Goal: Information Seeking & Learning: Learn about a topic

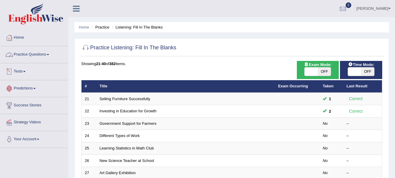
click at [48, 55] on link "Practice Questions" at bounding box center [34, 53] width 68 height 15
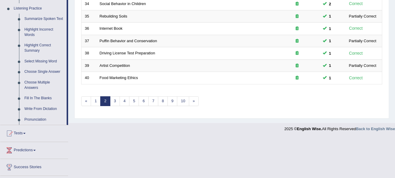
scroll to position [255, 0]
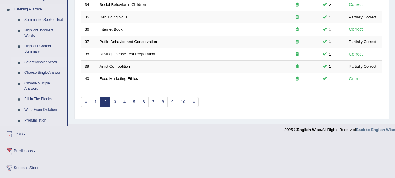
click at [51, 62] on link "Select Missing Word" at bounding box center [44, 62] width 45 height 11
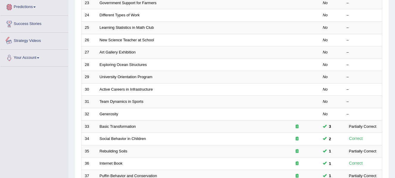
scroll to position [267, 0]
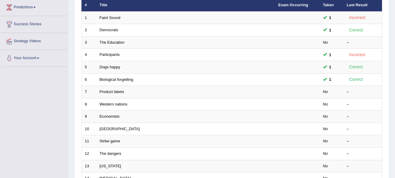
scroll to position [81, 0]
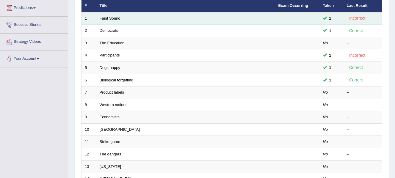
click at [117, 17] on link "Faint Sound" at bounding box center [110, 18] width 21 height 4
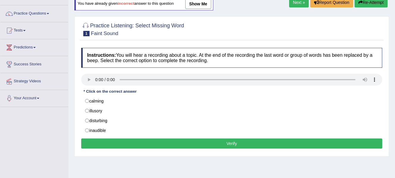
scroll to position [43, 0]
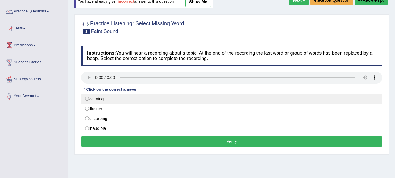
click at [90, 98] on label "calming" at bounding box center [231, 99] width 301 height 10
radio input "true"
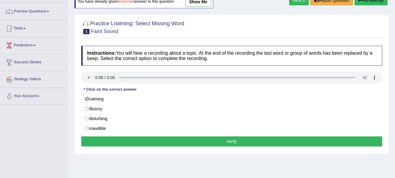
click at [160, 145] on button "Verify" at bounding box center [231, 142] width 301 height 10
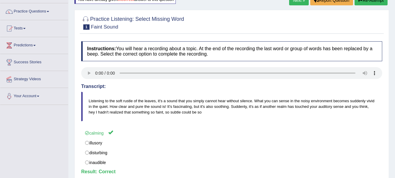
click at [299, 1] on link "Next »" at bounding box center [299, 0] width 20 height 10
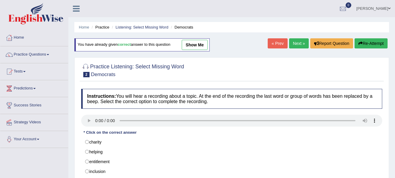
click at [292, 45] on link "Next »" at bounding box center [299, 43] width 20 height 10
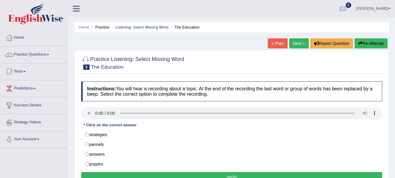
click at [293, 44] on link "Next »" at bounding box center [299, 43] width 20 height 10
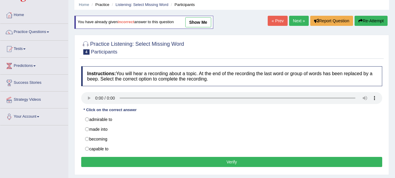
scroll to position [22, 0]
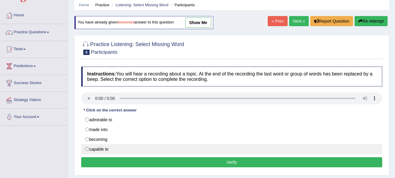
click at [87, 152] on label "capable to" at bounding box center [231, 149] width 301 height 10
radio input "true"
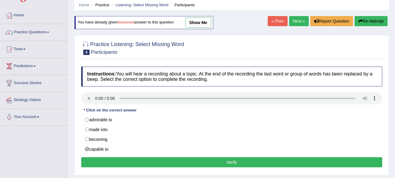
click at [100, 162] on button "Verify" at bounding box center [231, 162] width 301 height 10
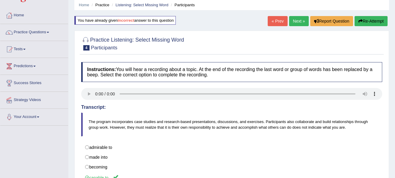
click at [296, 20] on link "Next »" at bounding box center [299, 21] width 20 height 10
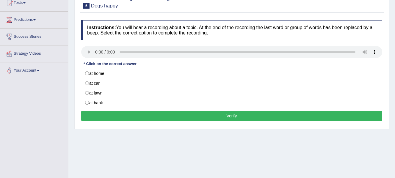
scroll to position [72, 0]
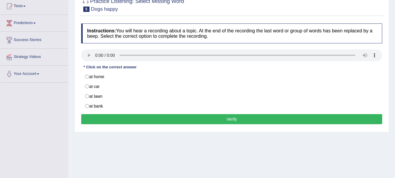
drag, startPoint x: 397, startPoint y: 60, endPoint x: 402, endPoint y: 95, distance: 35.9
click at [395, 95] on html "Toggle navigation Home Practice Questions Speaking Practice Read Aloud Repeat S…" at bounding box center [197, 24] width 395 height 178
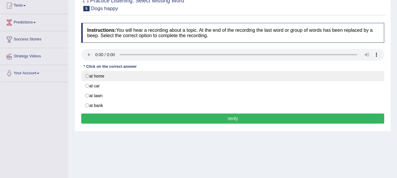
click at [87, 78] on label "at home" at bounding box center [232, 76] width 303 height 10
radio input "true"
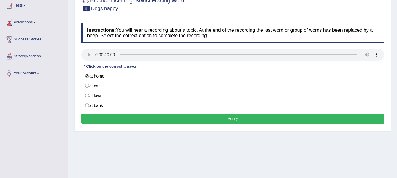
click at [151, 123] on button "Verify" at bounding box center [232, 119] width 303 height 10
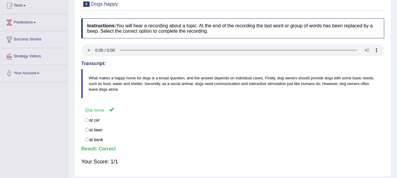
click at [397, 22] on div "Home Practice Listening: Select Missing Word Dogs happy You have already given …" at bounding box center [232, 82] width 328 height 297
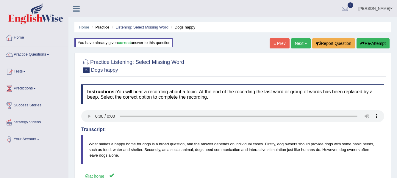
click at [303, 44] on link "Next »" at bounding box center [301, 43] width 20 height 10
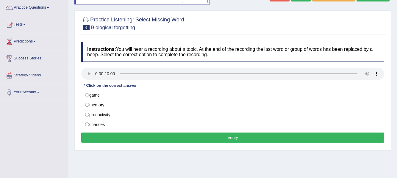
scroll to position [48, 0]
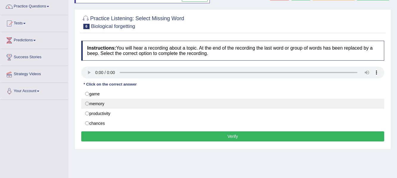
click at [88, 104] on label "memory" at bounding box center [232, 104] width 303 height 10
radio input "true"
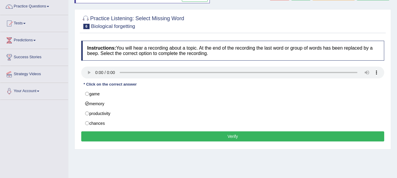
click at [123, 137] on button "Verify" at bounding box center [232, 136] width 303 height 10
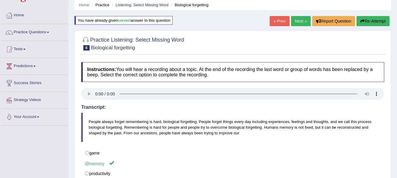
scroll to position [0, 0]
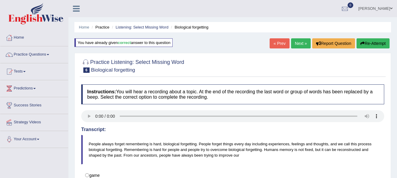
click at [297, 43] on link "Next »" at bounding box center [301, 43] width 20 height 10
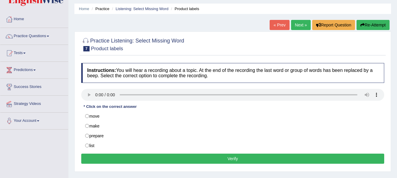
scroll to position [19, 0]
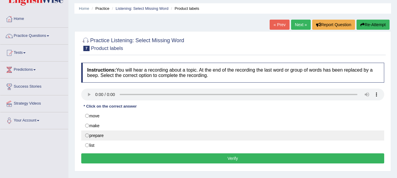
click at [88, 137] on label "prepare" at bounding box center [232, 136] width 303 height 10
radio input "true"
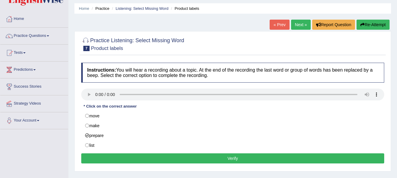
click at [123, 160] on button "Verify" at bounding box center [232, 159] width 303 height 10
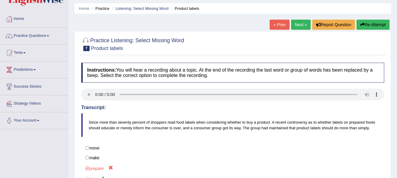
scroll to position [0, 0]
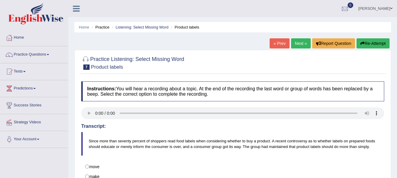
click at [365, 45] on button "Re-Attempt" at bounding box center [372, 43] width 33 height 10
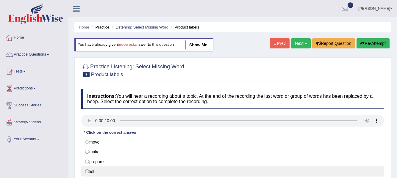
click at [87, 172] on label "list" at bounding box center [232, 172] width 303 height 10
radio input "true"
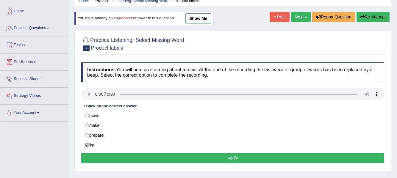
scroll to position [26, 0]
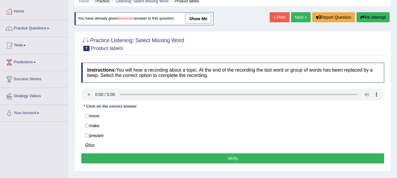
click at [313, 159] on button "Verify" at bounding box center [232, 159] width 303 height 10
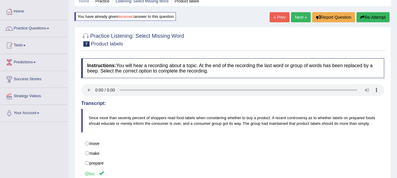
click at [300, 17] on link "Next »" at bounding box center [301, 17] width 20 height 10
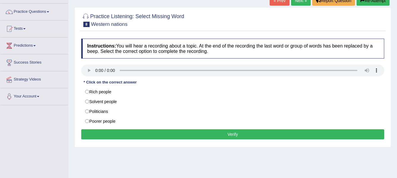
scroll to position [44, 0]
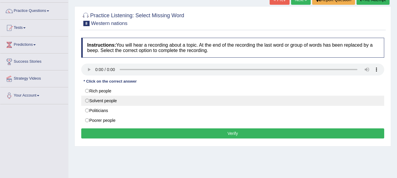
click at [88, 99] on label "Solvent people" at bounding box center [232, 101] width 303 height 10
radio input "true"
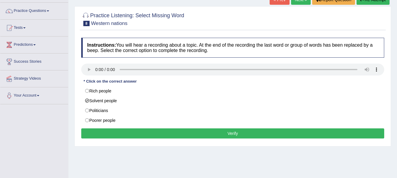
click at [109, 134] on button "Verify" at bounding box center [232, 134] width 303 height 10
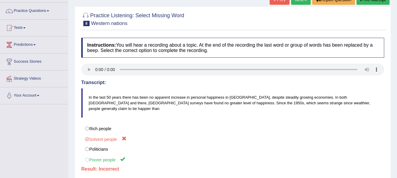
scroll to position [0, 0]
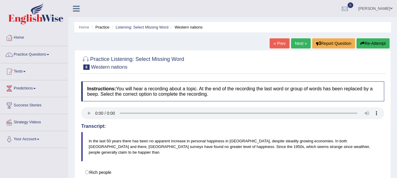
click at [372, 42] on button "Re-Attempt" at bounding box center [372, 43] width 33 height 10
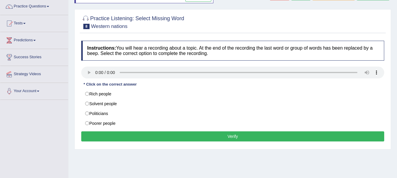
scroll to position [72, 0]
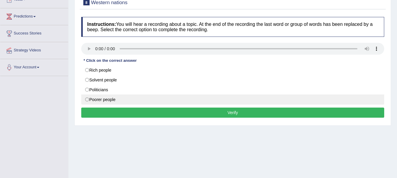
click at [87, 101] on label "Poorer people" at bounding box center [232, 100] width 303 height 10
radio input "true"
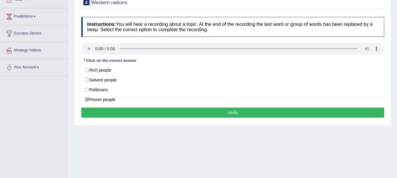
click at [94, 109] on button "Verify" at bounding box center [232, 113] width 303 height 10
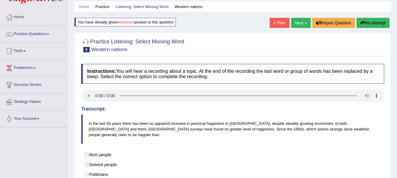
scroll to position [0, 0]
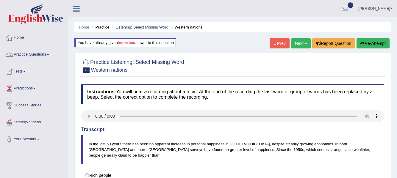
click at [48, 54] on link "Practice Questions" at bounding box center [34, 53] width 68 height 15
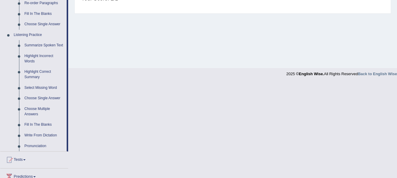
scroll to position [236, 0]
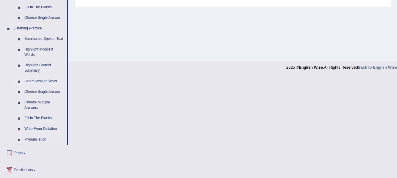
click at [45, 81] on link "Select Missing Word" at bounding box center [44, 81] width 45 height 11
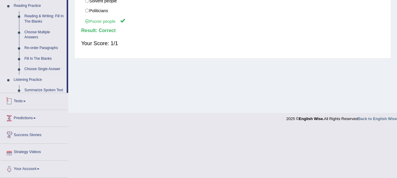
scroll to position [177, 0]
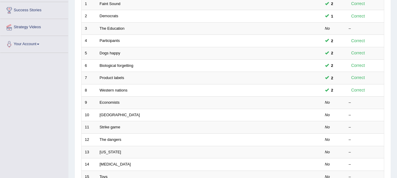
scroll to position [96, 0]
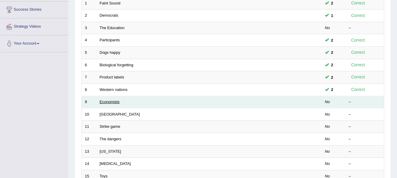
click at [114, 102] on link "Economists" at bounding box center [110, 102] width 20 height 4
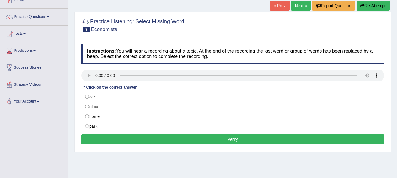
scroll to position [49, 0]
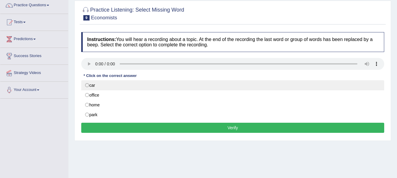
click at [119, 89] on label "car" at bounding box center [232, 85] width 303 height 10
radio input "true"
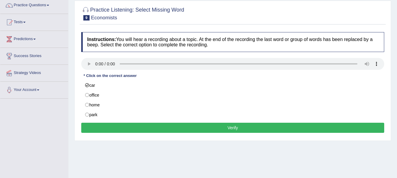
click at [126, 125] on button "Verify" at bounding box center [232, 128] width 303 height 10
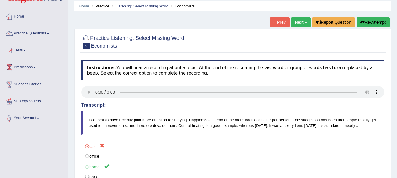
scroll to position [0, 0]
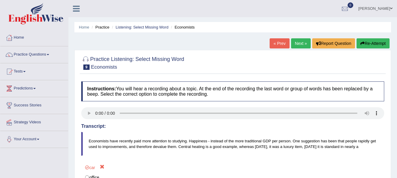
click at [373, 42] on button "Re-Attempt" at bounding box center [372, 43] width 33 height 10
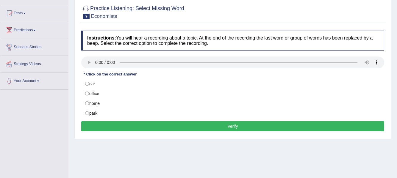
scroll to position [69, 0]
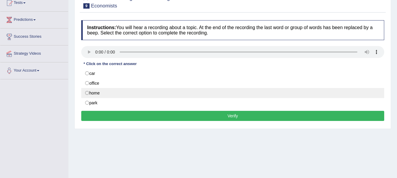
click at [294, 89] on label "home" at bounding box center [232, 93] width 303 height 10
radio input "true"
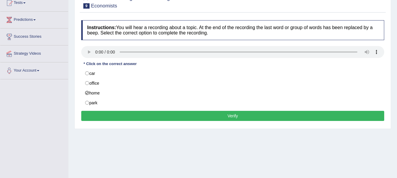
click at [276, 117] on button "Verify" at bounding box center [232, 116] width 303 height 10
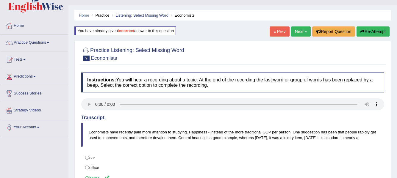
scroll to position [0, 0]
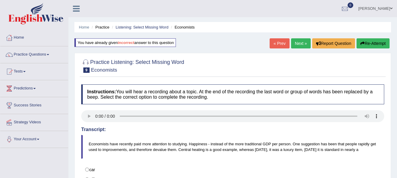
click at [300, 46] on link "Next »" at bounding box center [301, 43] width 20 height 10
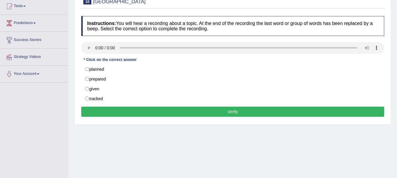
scroll to position [70, 0]
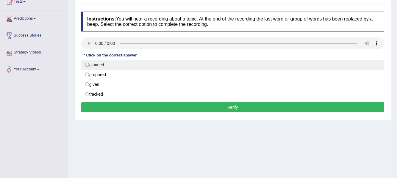
click at [87, 66] on label "planned" at bounding box center [232, 65] width 303 height 10
radio input "true"
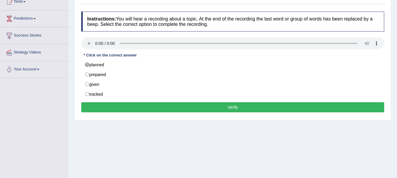
click at [154, 110] on button "Verify" at bounding box center [232, 107] width 303 height 10
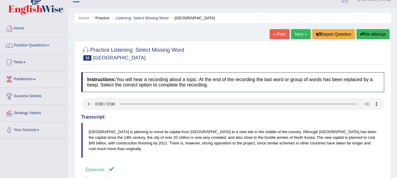
scroll to position [0, 0]
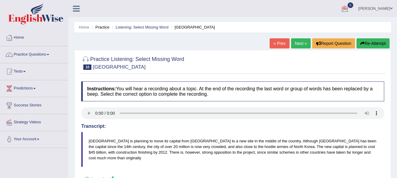
click at [303, 44] on link "Next »" at bounding box center [301, 43] width 20 height 10
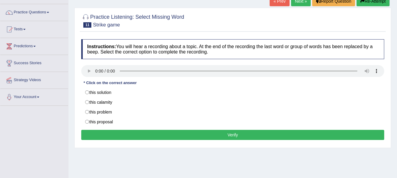
scroll to position [42, 0]
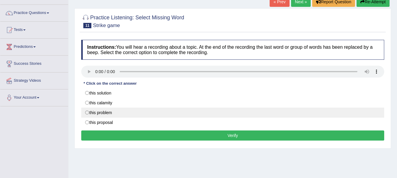
click at [87, 114] on label "this problem" at bounding box center [232, 113] width 303 height 10
radio input "true"
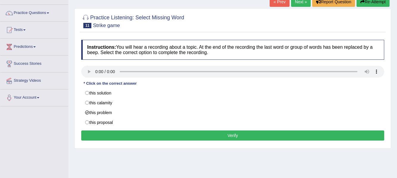
click at [107, 131] on button "Verify" at bounding box center [232, 136] width 303 height 10
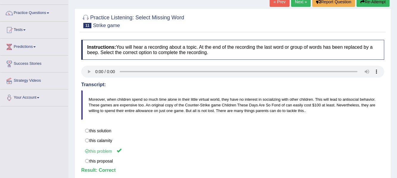
scroll to position [0, 0]
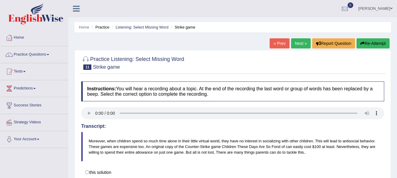
click at [303, 45] on link "Next »" at bounding box center [301, 43] width 20 height 10
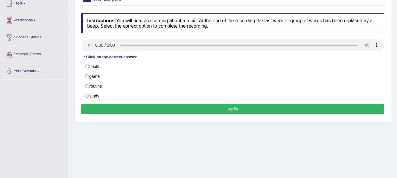
scroll to position [69, 0]
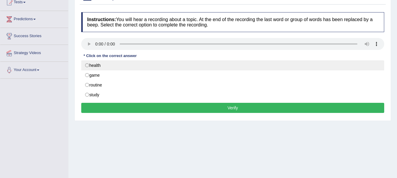
click at [87, 65] on label "health" at bounding box center [232, 65] width 303 height 10
radio input "true"
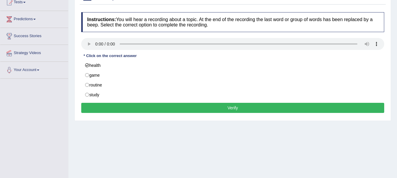
click at [192, 104] on button "Verify" at bounding box center [232, 108] width 303 height 10
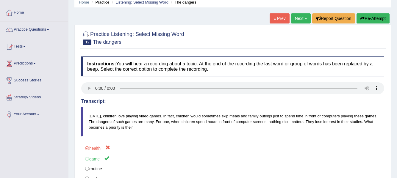
scroll to position [0, 0]
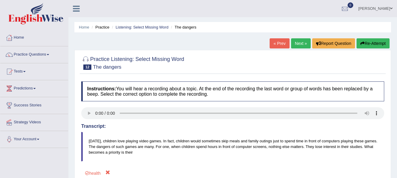
click at [380, 45] on button "Re-Attempt" at bounding box center [372, 43] width 33 height 10
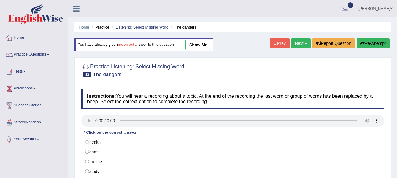
drag, startPoint x: 0, startPoint y: 0, endPoint x: 399, endPoint y: 51, distance: 401.9
click at [397, 51] on html "Toggle navigation Home Practice Questions Speaking Practice Read Aloud Repeat S…" at bounding box center [198, 89] width 397 height 178
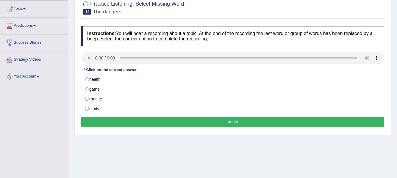
scroll to position [62, 0]
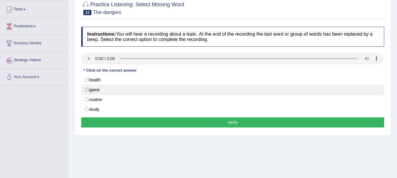
click at [93, 91] on label "game" at bounding box center [232, 90] width 303 height 10
radio input "true"
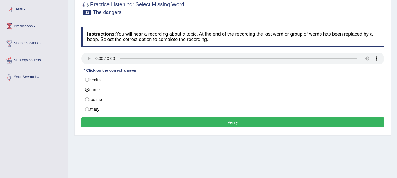
click at [146, 125] on button "Verify" at bounding box center [232, 123] width 303 height 10
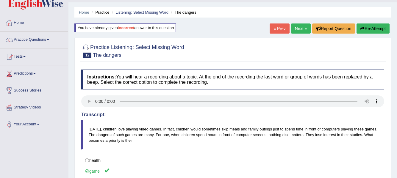
scroll to position [0, 0]
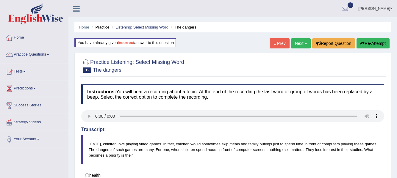
click at [299, 42] on link "Next »" at bounding box center [301, 43] width 20 height 10
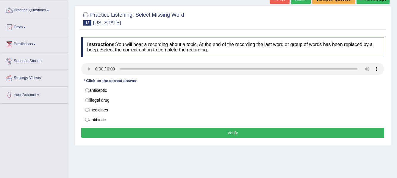
scroll to position [51, 0]
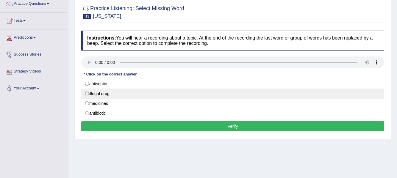
click at [87, 95] on label "illegal drug" at bounding box center [232, 94] width 303 height 10
radio input "true"
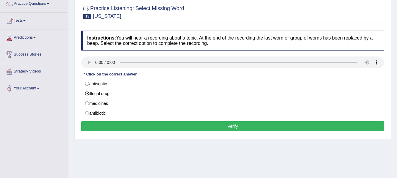
click at [104, 126] on button "Verify" at bounding box center [232, 126] width 303 height 10
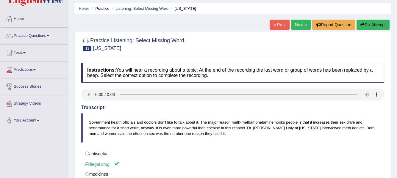
scroll to position [0, 0]
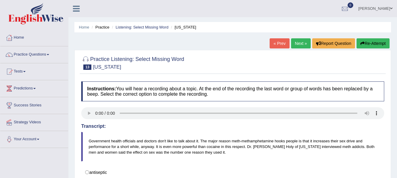
click at [298, 43] on link "Next »" at bounding box center [301, 43] width 20 height 10
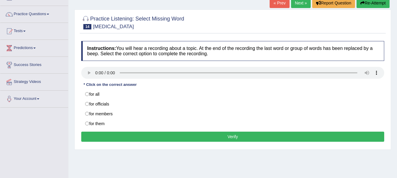
scroll to position [40, 0]
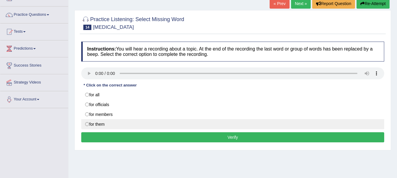
click at [86, 126] on label "for them" at bounding box center [232, 124] width 303 height 10
radio input "true"
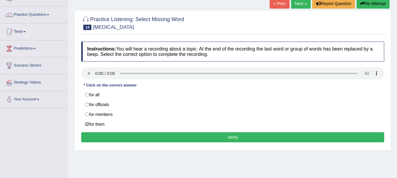
click at [109, 136] on button "Verify" at bounding box center [232, 137] width 303 height 10
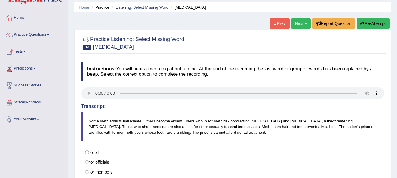
scroll to position [19, 0]
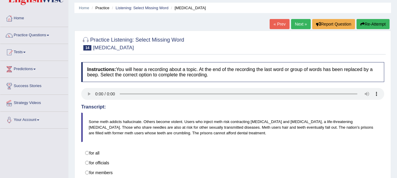
drag, startPoint x: 398, startPoint y: 52, endPoint x: 389, endPoint y: 60, distance: 12.0
click at [389, 60] on div "Practice Listening: Select Missing Word 14 HIV Instructions: You will hear a re…" at bounding box center [232, 126] width 317 height 190
click at [297, 23] on link "Next »" at bounding box center [301, 24] width 20 height 10
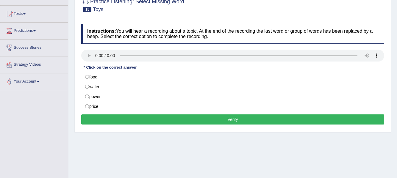
scroll to position [67, 0]
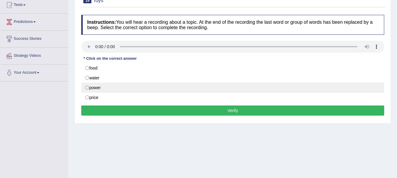
click at [89, 87] on label "power" at bounding box center [232, 88] width 303 height 10
radio input "true"
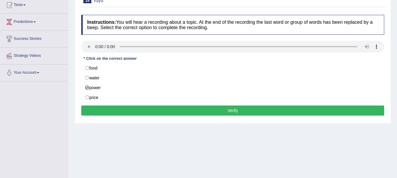
click at [131, 112] on button "Verify" at bounding box center [232, 111] width 303 height 10
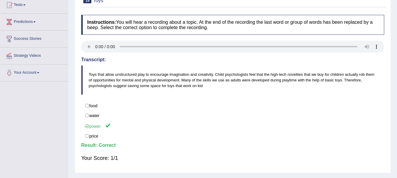
scroll to position [0, 0]
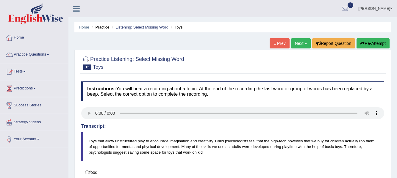
click at [295, 45] on link "Next »" at bounding box center [301, 43] width 20 height 10
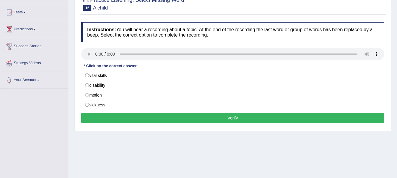
scroll to position [76, 0]
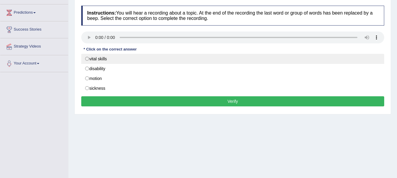
click at [87, 58] on label "vital skills" at bounding box center [232, 59] width 303 height 10
radio input "true"
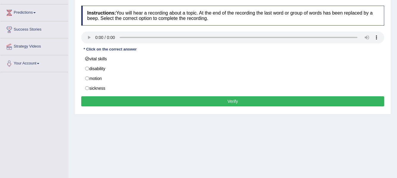
click at [126, 101] on button "Verify" at bounding box center [232, 101] width 303 height 10
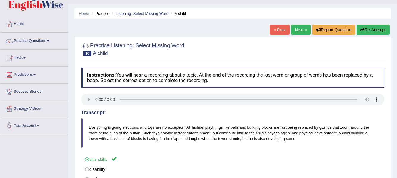
scroll to position [0, 0]
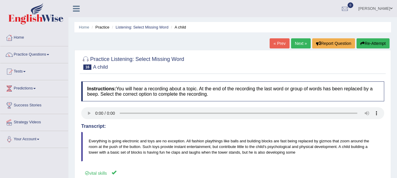
click at [302, 44] on link "Next »" at bounding box center [301, 43] width 20 height 10
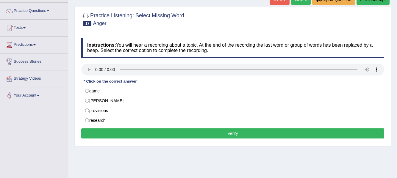
scroll to position [49, 0]
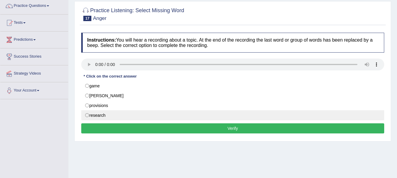
click at [87, 116] on label "research" at bounding box center [232, 115] width 303 height 10
radio input "true"
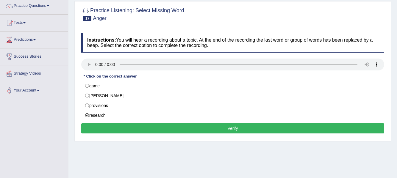
click at [98, 126] on button "Verify" at bounding box center [232, 128] width 303 height 10
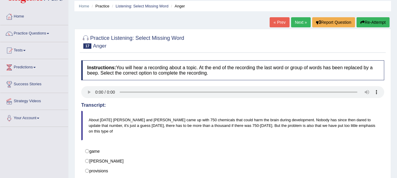
scroll to position [0, 0]
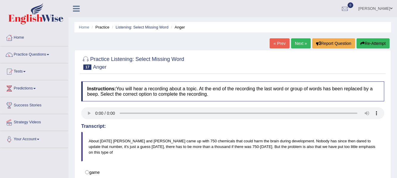
click at [297, 43] on link "Next »" at bounding box center [301, 43] width 20 height 10
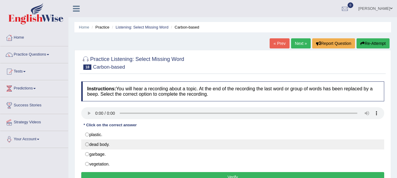
click at [87, 143] on label "dead body." at bounding box center [232, 145] width 303 height 10
radio input "true"
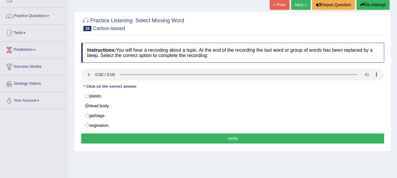
scroll to position [40, 0]
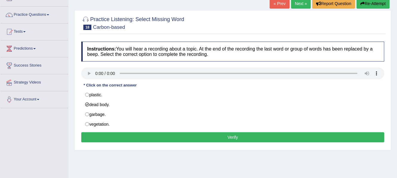
click at [314, 136] on button "Verify" at bounding box center [232, 137] width 303 height 10
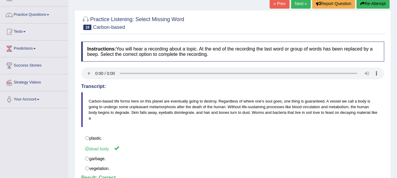
scroll to position [0, 0]
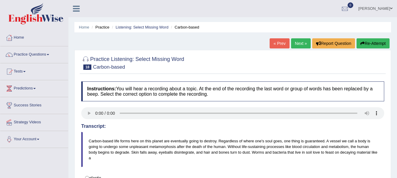
click at [300, 41] on link "Next »" at bounding box center [301, 43] width 20 height 10
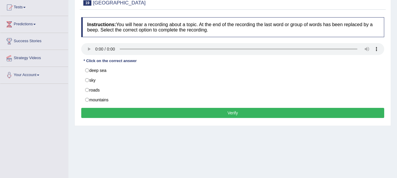
scroll to position [65, 0]
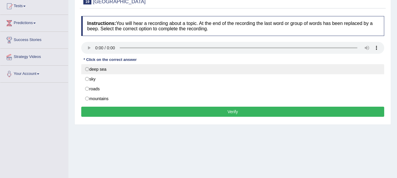
click at [115, 71] on label "deep sea" at bounding box center [232, 69] width 303 height 10
radio input "true"
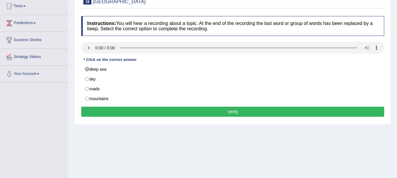
click at [127, 113] on button "Verify" at bounding box center [232, 112] width 303 height 10
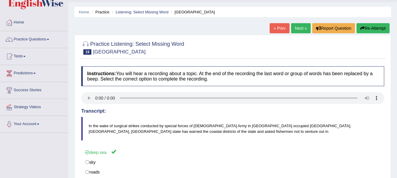
scroll to position [0, 0]
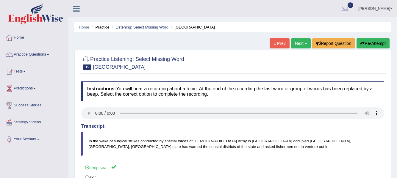
click at [297, 43] on link "Next »" at bounding box center [301, 43] width 20 height 10
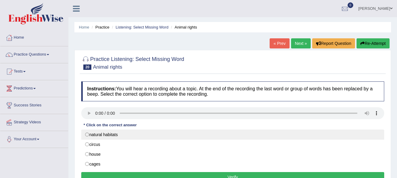
click at [87, 135] on label "natural habitats" at bounding box center [232, 135] width 303 height 10
radio input "true"
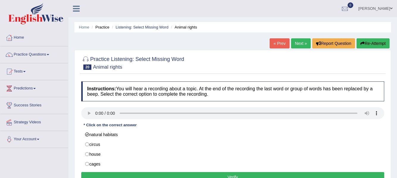
click at [104, 176] on button "Verify" at bounding box center [232, 177] width 303 height 10
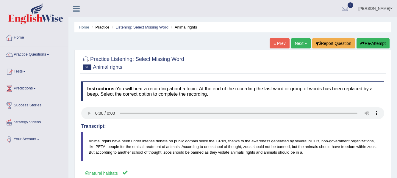
click at [300, 46] on link "Next »" at bounding box center [301, 43] width 20 height 10
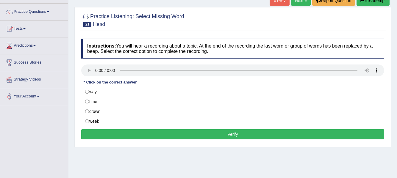
scroll to position [51, 0]
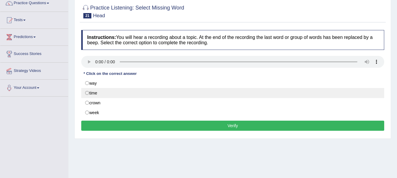
click at [148, 90] on label "time" at bounding box center [232, 93] width 303 height 10
radio input "true"
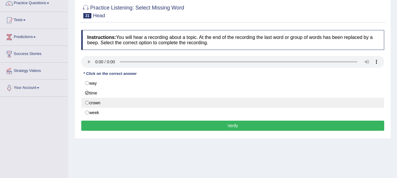
click at [87, 102] on label "crown" at bounding box center [232, 103] width 303 height 10
radio input "true"
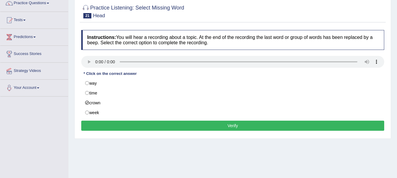
click at [117, 126] on button "Verify" at bounding box center [232, 126] width 303 height 10
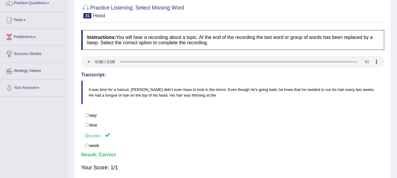
scroll to position [0, 0]
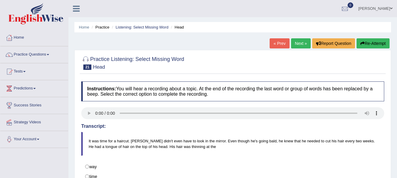
click at [302, 44] on link "Next »" at bounding box center [301, 43] width 20 height 10
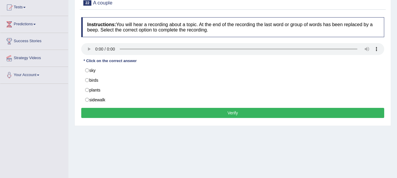
drag, startPoint x: 0, startPoint y: 0, endPoint x: 401, endPoint y: 52, distance: 404.4
click at [397, 55] on html "Toggle navigation Home Practice Questions Speaking Practice Read Aloud Repeat S…" at bounding box center [198, 25] width 397 height 178
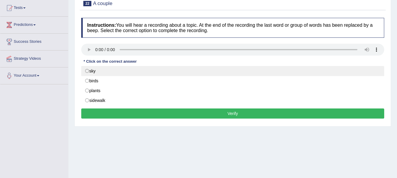
click at [94, 70] on label "sky" at bounding box center [232, 71] width 303 height 10
radio input "true"
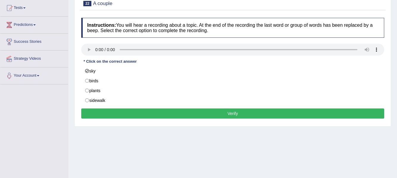
click at [165, 115] on button "Verify" at bounding box center [232, 114] width 303 height 10
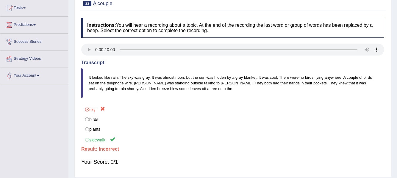
scroll to position [0, 0]
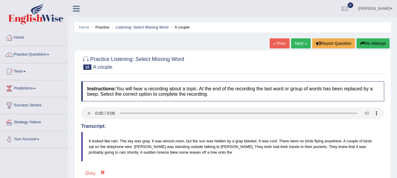
click at [296, 44] on link "Next »" at bounding box center [301, 43] width 20 height 10
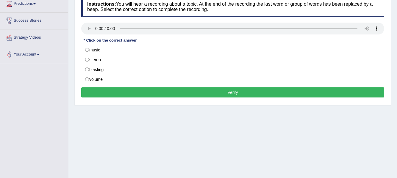
scroll to position [84, 0]
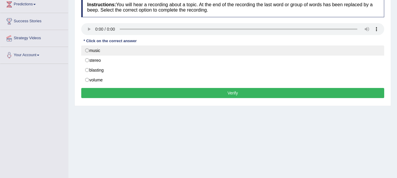
click at [87, 52] on label "music" at bounding box center [232, 51] width 303 height 10
radio input "true"
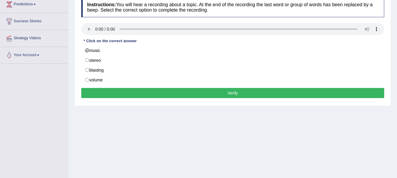
click at [146, 93] on button "Verify" at bounding box center [232, 93] width 303 height 10
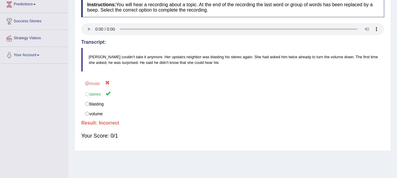
scroll to position [0, 0]
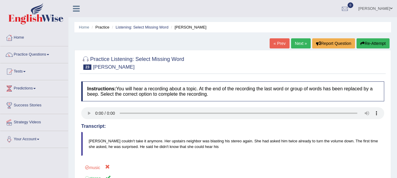
click at [294, 43] on link "Next »" at bounding box center [301, 43] width 20 height 10
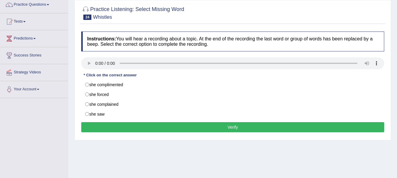
scroll to position [53, 0]
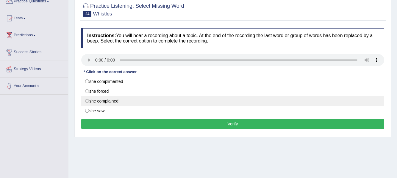
click at [183, 103] on label "she complained" at bounding box center [232, 101] width 303 height 10
radio input "true"
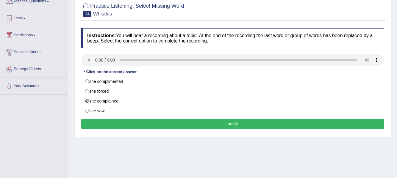
click at [183, 124] on button "Verify" at bounding box center [232, 124] width 303 height 10
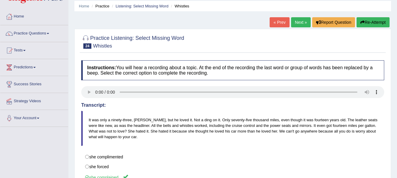
scroll to position [0, 0]
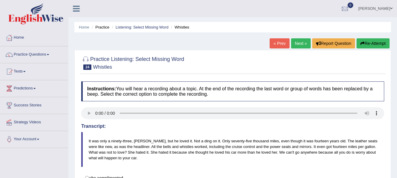
click at [302, 41] on link "Next »" at bounding box center [301, 43] width 20 height 10
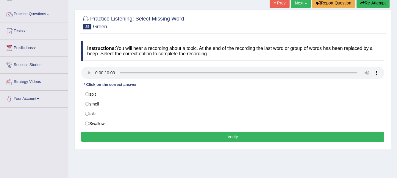
scroll to position [37, 0]
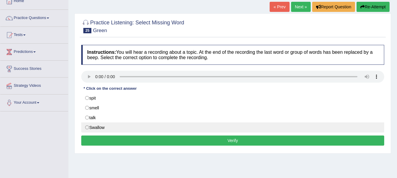
click at [88, 126] on label "Swallow" at bounding box center [232, 128] width 303 height 10
radio input "true"
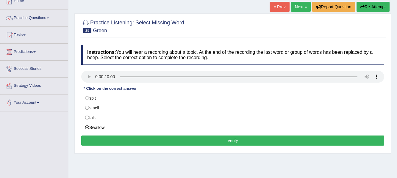
click at [96, 140] on button "Verify" at bounding box center [232, 141] width 303 height 10
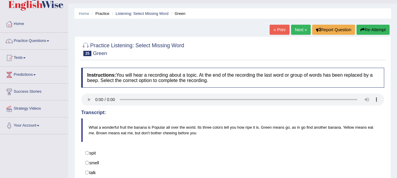
scroll to position [0, 0]
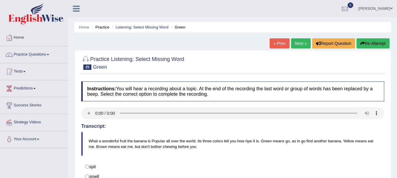
click at [300, 44] on link "Next »" at bounding box center [301, 43] width 20 height 10
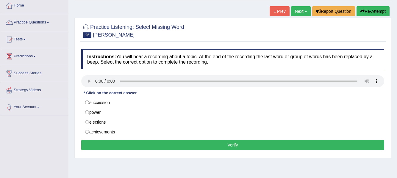
scroll to position [33, 0]
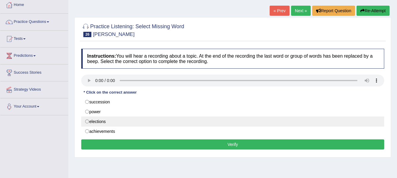
click at [94, 121] on label "elections" at bounding box center [232, 122] width 303 height 10
radio input "true"
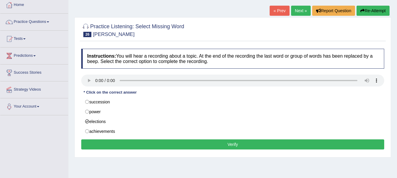
click at [120, 146] on button "Verify" at bounding box center [232, 145] width 303 height 10
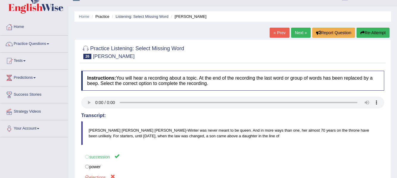
scroll to position [0, 0]
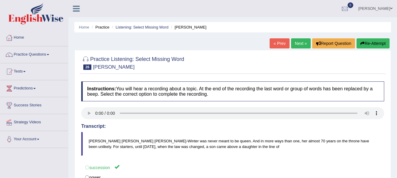
click at [297, 45] on link "Next »" at bounding box center [301, 43] width 20 height 10
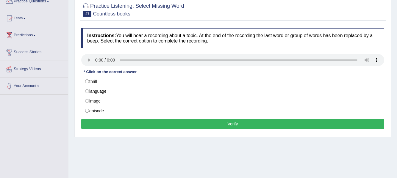
drag, startPoint x: 0, startPoint y: 0, endPoint x: 401, endPoint y: 78, distance: 408.9
click at [397, 78] on html "Toggle navigation Home Practice Questions Speaking Practice Read Aloud Repeat S…" at bounding box center [198, 36] width 397 height 178
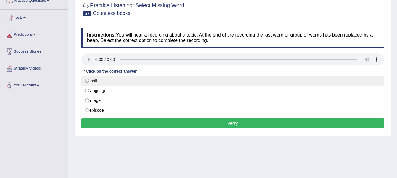
click at [92, 80] on label "thrill" at bounding box center [232, 81] width 303 height 10
radio input "true"
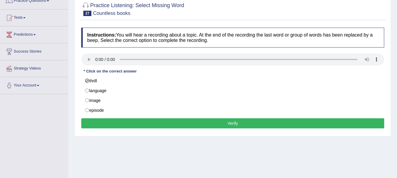
click at [117, 124] on button "Verify" at bounding box center [232, 123] width 303 height 10
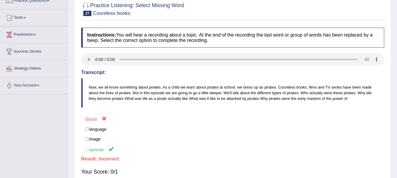
scroll to position [0, 0]
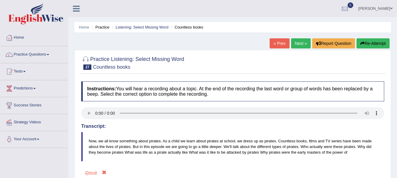
click at [292, 44] on link "Next »" at bounding box center [301, 43] width 20 height 10
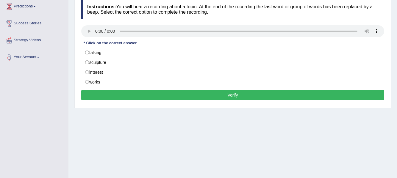
scroll to position [83, 0]
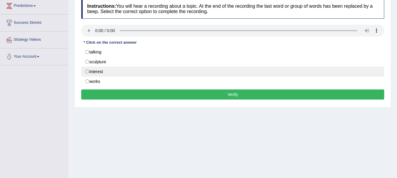
click at [88, 71] on label "interest" at bounding box center [232, 72] width 303 height 10
radio input "true"
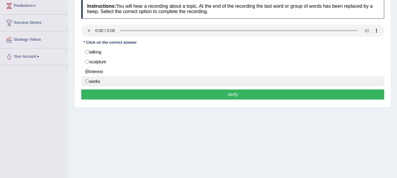
click at [88, 82] on label "works" at bounding box center [232, 81] width 303 height 10
radio input "true"
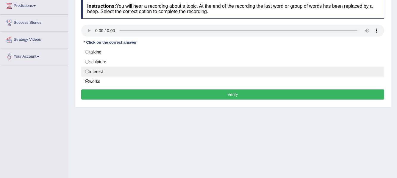
click at [106, 72] on label "interest" at bounding box center [232, 72] width 303 height 10
radio input "true"
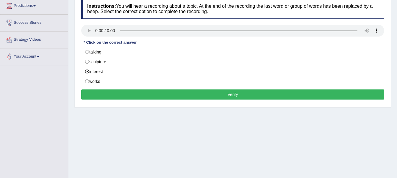
click at [128, 98] on button "Verify" at bounding box center [232, 95] width 303 height 10
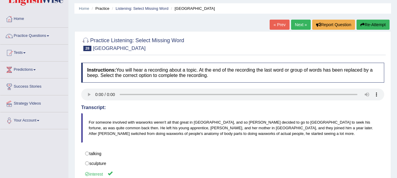
scroll to position [0, 0]
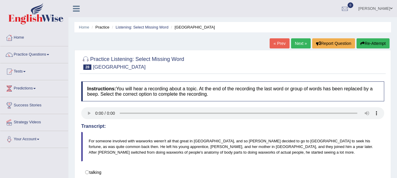
click at [298, 41] on link "Next »" at bounding box center [301, 43] width 20 height 10
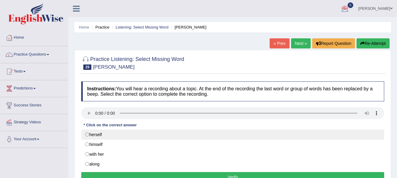
click at [87, 135] on label "herself" at bounding box center [232, 135] width 303 height 10
radio input "true"
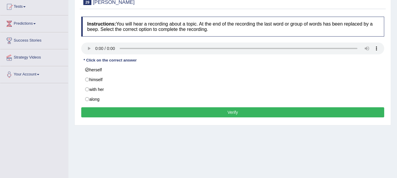
scroll to position [64, 0]
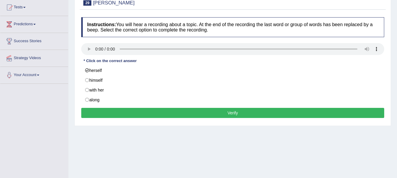
click at [238, 116] on button "Verify" at bounding box center [232, 113] width 303 height 10
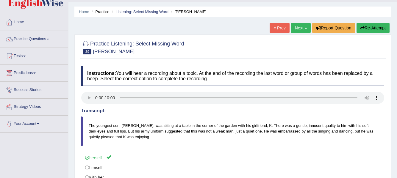
scroll to position [0, 0]
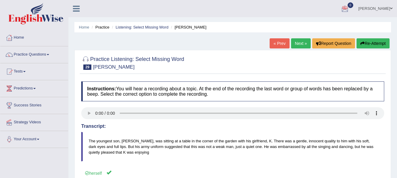
click at [299, 45] on link "Next »" at bounding box center [301, 43] width 20 height 10
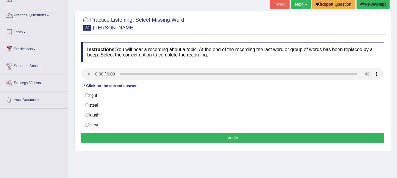
scroll to position [63, 0]
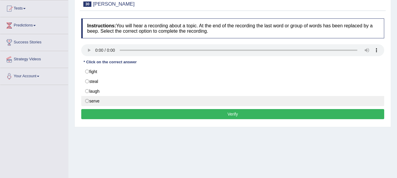
click at [88, 101] on label "serve" at bounding box center [232, 101] width 303 height 10
radio input "true"
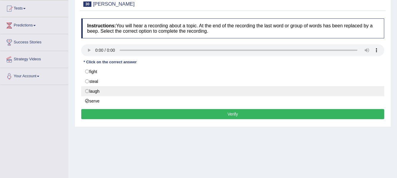
click at [89, 92] on label "laugh" at bounding box center [232, 91] width 303 height 10
radio input "true"
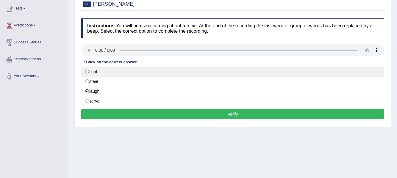
click at [89, 73] on label "fight" at bounding box center [232, 72] width 303 height 10
radio input "true"
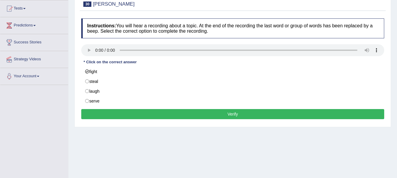
click at [101, 112] on button "Verify" at bounding box center [232, 114] width 303 height 10
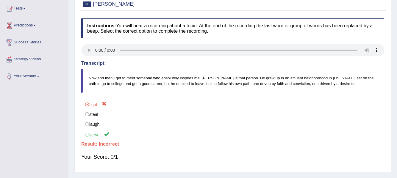
scroll to position [0, 0]
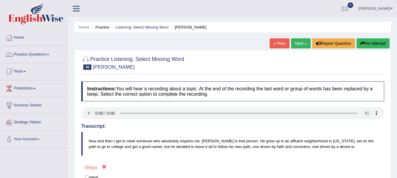
click at [300, 45] on link "Next »" at bounding box center [301, 43] width 20 height 10
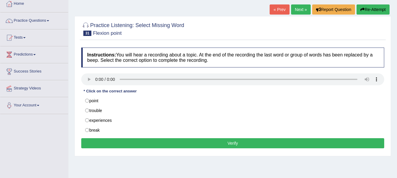
scroll to position [39, 0]
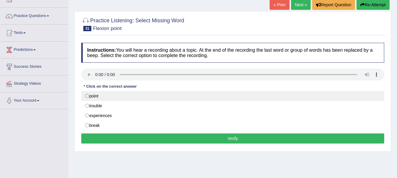
click at [88, 94] on label "point" at bounding box center [232, 96] width 303 height 10
radio input "true"
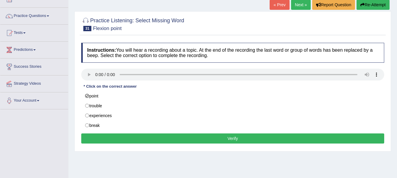
click at [107, 136] on button "Verify" at bounding box center [232, 139] width 303 height 10
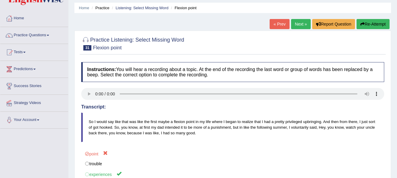
scroll to position [0, 0]
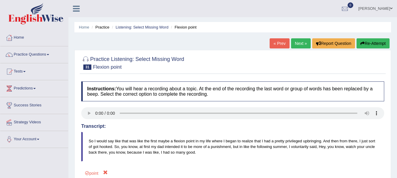
click at [295, 43] on link "Next »" at bounding box center [301, 43] width 20 height 10
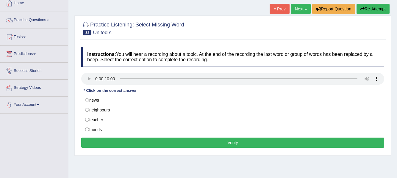
scroll to position [40, 0]
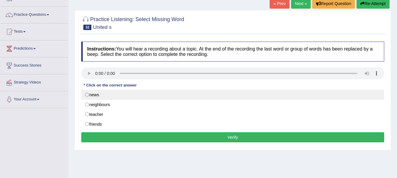
click at [88, 93] on label "news" at bounding box center [232, 95] width 303 height 10
radio input "true"
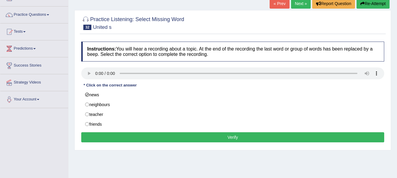
click at [126, 138] on button "Verify" at bounding box center [232, 137] width 303 height 10
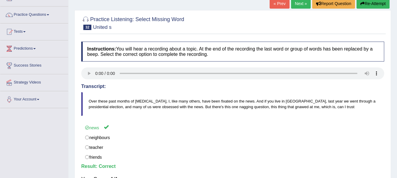
scroll to position [0, 0]
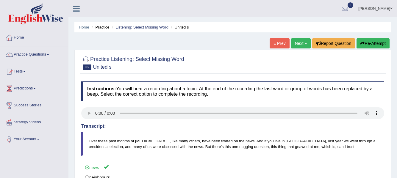
click at [294, 44] on link "Next »" at bounding box center [301, 43] width 20 height 10
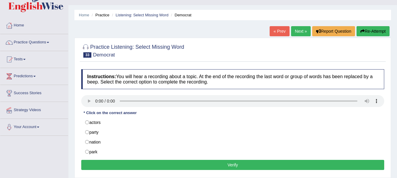
scroll to position [14, 0]
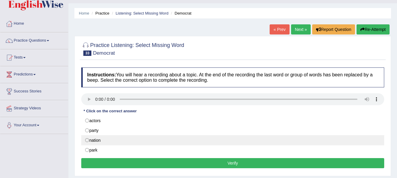
click at [87, 140] on label "nation" at bounding box center [232, 140] width 303 height 10
radio input "true"
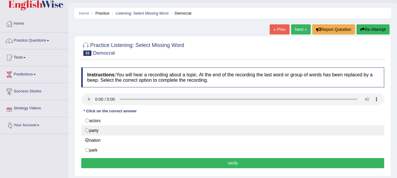
click at [88, 132] on label "party" at bounding box center [232, 131] width 303 height 10
radio input "true"
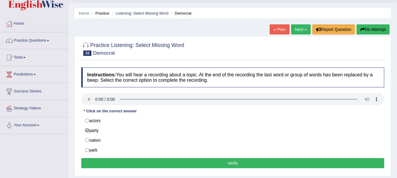
click at [100, 164] on button "Verify" at bounding box center [232, 163] width 303 height 10
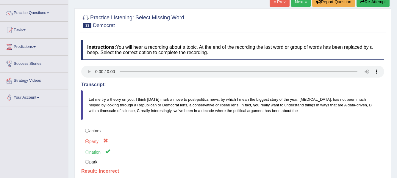
scroll to position [0, 0]
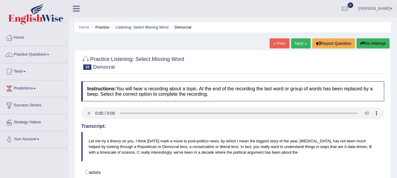
click at [298, 44] on link "Next »" at bounding box center [301, 43] width 20 height 10
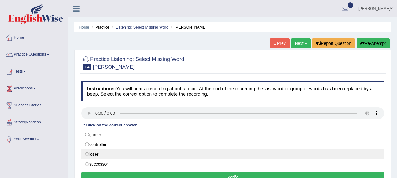
click at [90, 154] on label "loser" at bounding box center [232, 154] width 303 height 10
radio input "true"
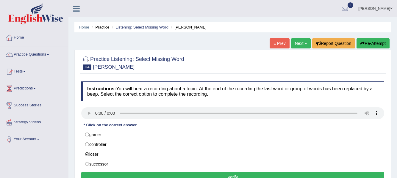
click at [103, 175] on button "Verify" at bounding box center [232, 177] width 303 height 10
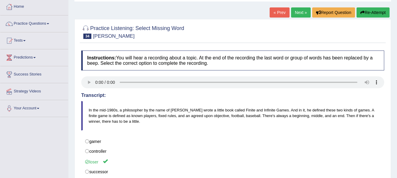
scroll to position [28, 0]
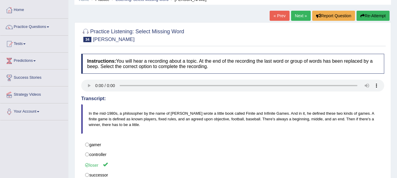
click at [299, 16] on link "Next »" at bounding box center [301, 16] width 20 height 10
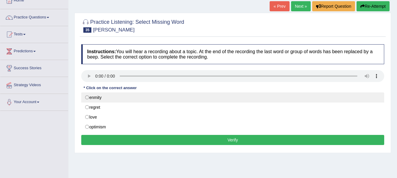
click at [87, 99] on label "enmity" at bounding box center [232, 98] width 303 height 10
radio input "true"
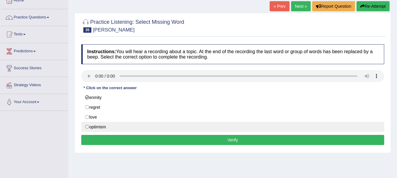
click at [86, 126] on label "optimism" at bounding box center [232, 127] width 303 height 10
radio input "true"
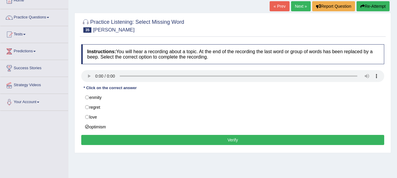
click at [94, 143] on button "Verify" at bounding box center [232, 140] width 303 height 10
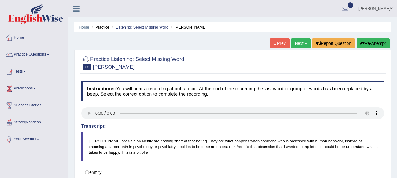
click at [299, 42] on link "Next »" at bounding box center [301, 43] width 20 height 10
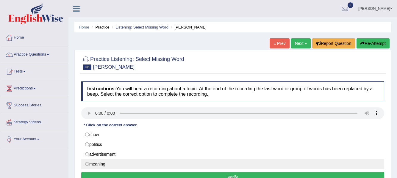
click at [86, 165] on label "meaning" at bounding box center [232, 164] width 303 height 10
radio input "true"
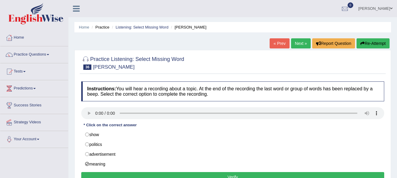
click at [97, 176] on button "Verify" at bounding box center [232, 177] width 303 height 10
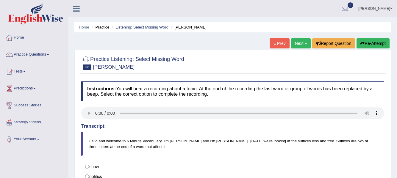
click at [299, 48] on link "Next »" at bounding box center [301, 43] width 20 height 10
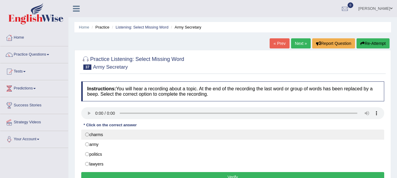
click at [85, 135] on label "charms" at bounding box center [232, 135] width 303 height 10
radio input "true"
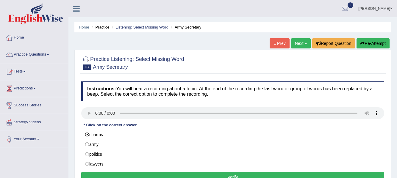
click at [99, 175] on button "Verify" at bounding box center [232, 177] width 303 height 10
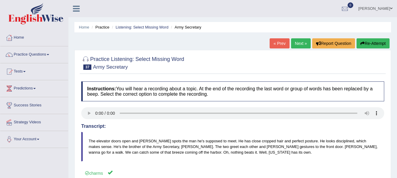
click at [303, 40] on link "Next »" at bounding box center [301, 43] width 20 height 10
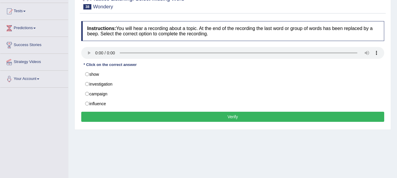
scroll to position [62, 0]
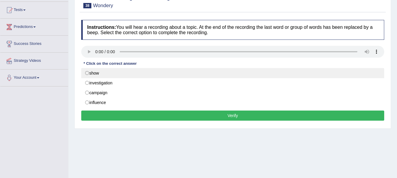
click at [89, 73] on label "show" at bounding box center [232, 73] width 303 height 10
radio input "true"
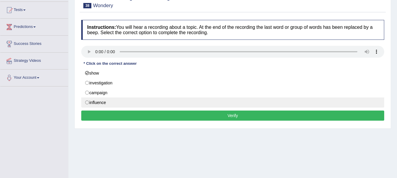
click at [213, 99] on label "influence" at bounding box center [232, 103] width 303 height 10
radio input "true"
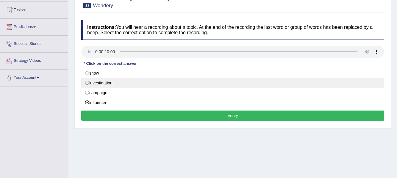
click at [87, 84] on label "investigation" at bounding box center [232, 83] width 303 height 10
radio input "true"
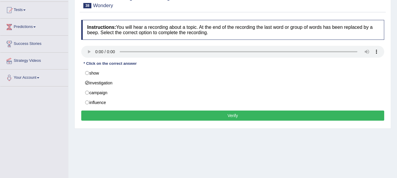
click at [103, 116] on button "Verify" at bounding box center [232, 116] width 303 height 10
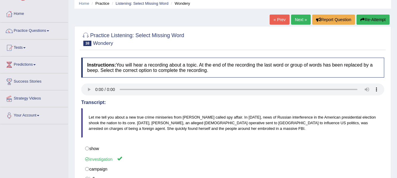
scroll to position [0, 0]
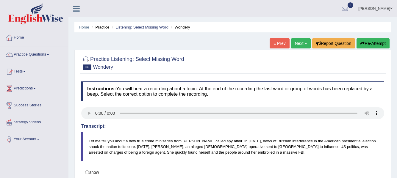
click at [299, 46] on link "Next »" at bounding box center [301, 43] width 20 height 10
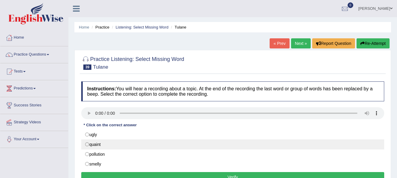
click at [88, 143] on label "quaint" at bounding box center [232, 145] width 303 height 10
radio input "true"
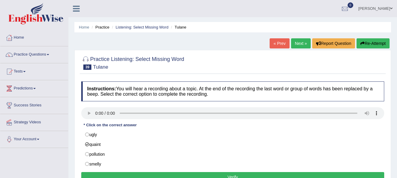
click at [101, 173] on button "Verify" at bounding box center [232, 177] width 303 height 10
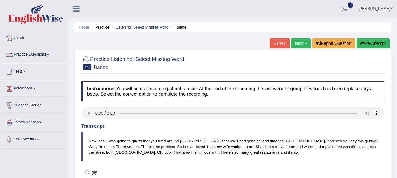
click at [297, 43] on link "Next »" at bounding box center [301, 43] width 20 height 10
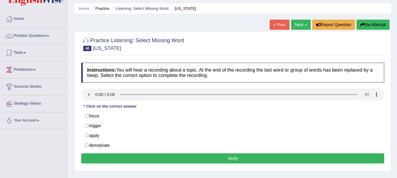
scroll to position [21, 0]
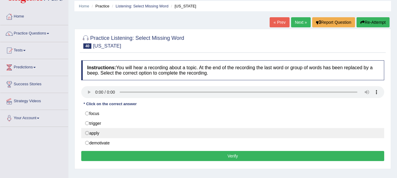
click at [87, 134] on label "apply" at bounding box center [232, 133] width 303 height 10
radio input "true"
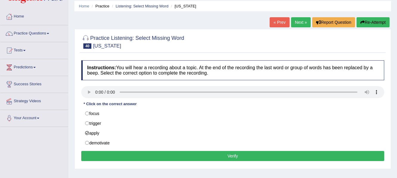
click at [101, 158] on button "Verify" at bounding box center [232, 156] width 303 height 10
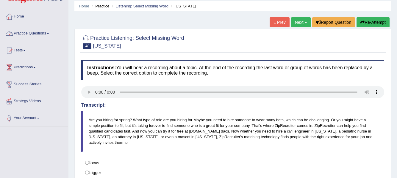
click at [49, 33] on span at bounding box center [48, 33] width 2 height 1
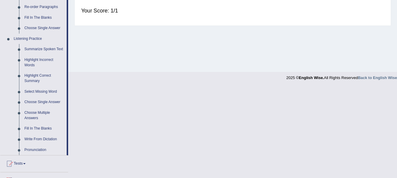
scroll to position [224, 0]
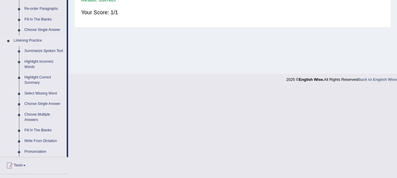
click at [39, 93] on link "Select Missing Word" at bounding box center [44, 93] width 45 height 11
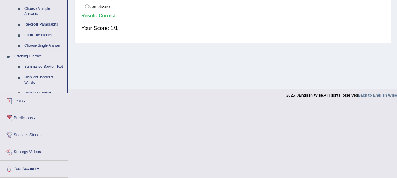
scroll to position [184, 0]
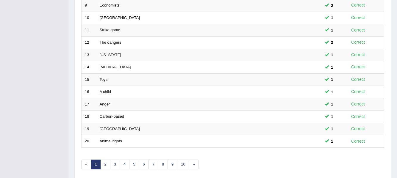
scroll to position [206, 0]
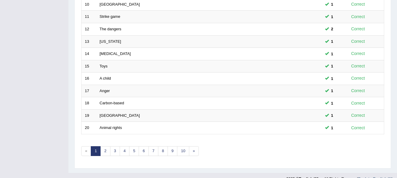
drag, startPoint x: 0, startPoint y: 0, endPoint x: 375, endPoint y: 135, distance: 398.2
click at [375, 135] on div "Showing 1-20 of 287 items. # Title Exam Occurring Taken Last Result 1 Faint Sou…" at bounding box center [232, 9] width 303 height 309
click at [104, 151] on link "2" at bounding box center [105, 151] width 10 height 10
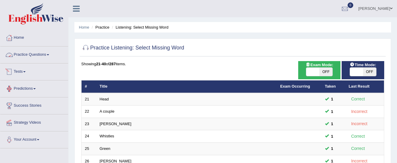
click at [53, 59] on link "Practice Questions" at bounding box center [34, 53] width 68 height 15
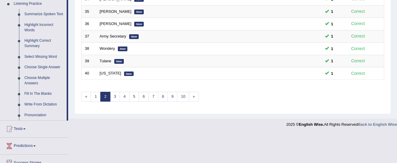
scroll to position [268, 0]
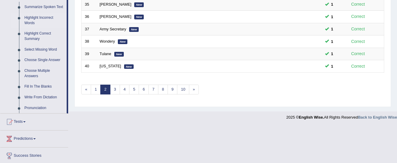
click at [48, 19] on link "Highlight Incorrect Words" at bounding box center [44, 20] width 45 height 16
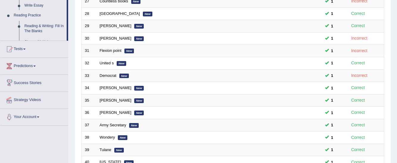
scroll to position [298, 0]
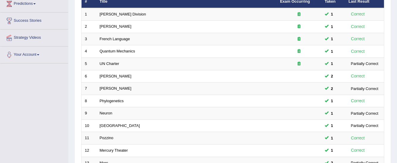
scroll to position [84, 0]
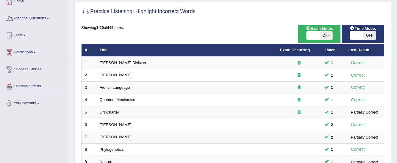
scroll to position [34, 0]
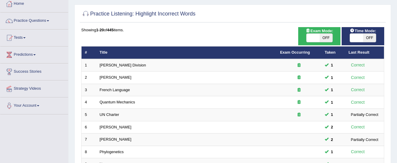
click at [47, 26] on link "Practice Questions" at bounding box center [34, 19] width 68 height 15
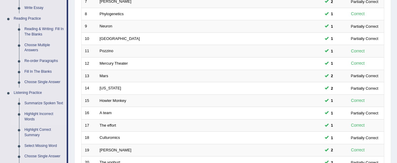
scroll to position [177, 0]
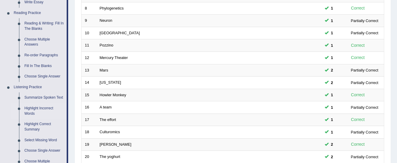
click at [397, 111] on div "Home Practice Listening: Highlight Incorrect Words Practice Listening: Highligh…" at bounding box center [232, 12] width 328 height 379
click at [42, 140] on link "Select Missing Word" at bounding box center [44, 140] width 45 height 11
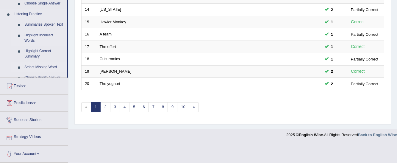
scroll to position [228, 0]
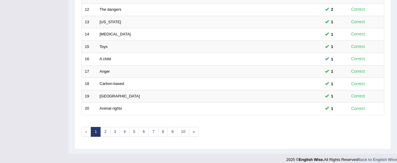
scroll to position [228, 0]
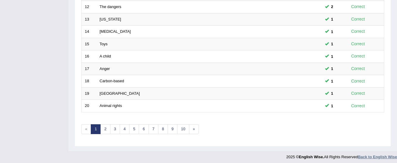
click at [107, 124] on link "2" at bounding box center [105, 129] width 10 height 10
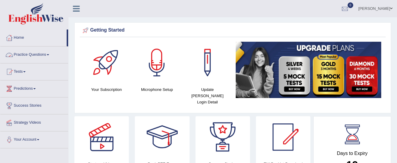
click at [49, 55] on span at bounding box center [48, 54] width 2 height 1
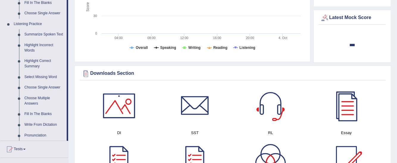
scroll to position [244, 0]
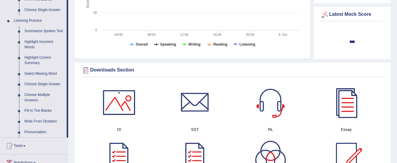
drag, startPoint x: 399, startPoint y: 30, endPoint x: 401, endPoint y: 74, distance: 44.1
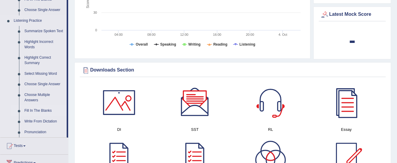
click at [41, 111] on link "Fill In The Blanks" at bounding box center [44, 110] width 45 height 11
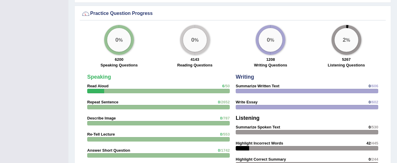
scroll to position [339, 0]
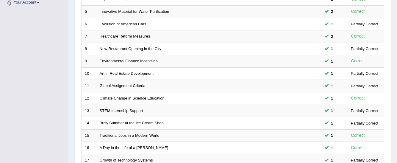
scroll to position [139, 0]
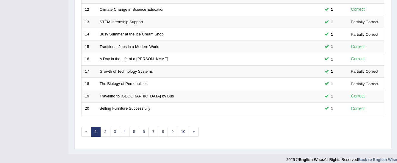
scroll to position [228, 0]
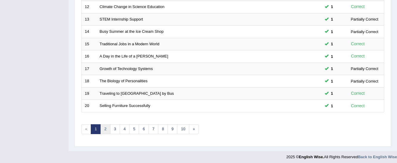
click at [104, 127] on link "2" at bounding box center [105, 129] width 10 height 10
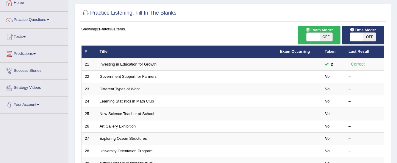
scroll to position [36, 0]
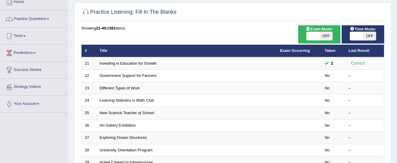
drag, startPoint x: 0, startPoint y: 0, endPoint x: 399, endPoint y: 60, distance: 403.4
click at [397, 60] on html "Toggle navigation Home Practice Questions Speaking Practice Read Aloud Repeat S…" at bounding box center [198, 45] width 397 height 163
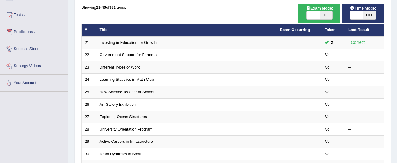
scroll to position [57, 0]
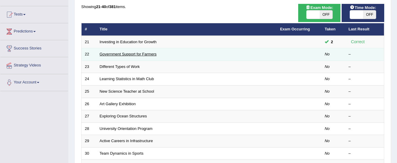
click at [150, 53] on link "Government Support for Farmers" at bounding box center [128, 54] width 57 height 4
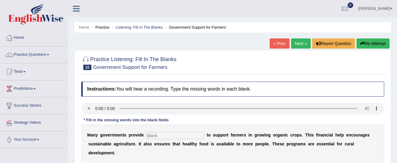
click at [297, 42] on link "Next »" at bounding box center [301, 43] width 20 height 10
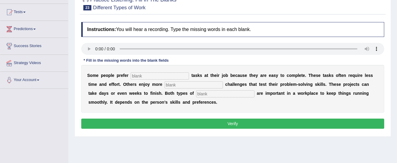
click at [395, 65] on html "Toggle navigation Home Practice Questions Speaking Practice Read Aloud Repeat S…" at bounding box center [198, 22] width 397 height 163
click at [200, 94] on input "text" at bounding box center [225, 93] width 58 height 7
type input "work"
click at [187, 83] on input "text" at bounding box center [194, 84] width 58 height 7
type input "complex"
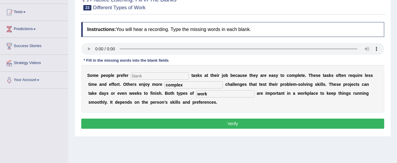
click at [176, 75] on input "text" at bounding box center [160, 75] width 58 height 7
type input "simple"
click at [179, 123] on button "Verify" at bounding box center [232, 123] width 303 height 10
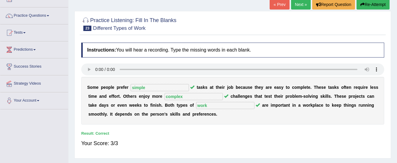
scroll to position [34, 0]
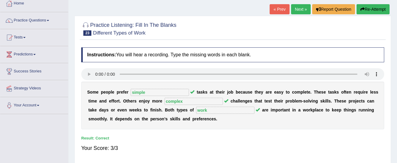
click at [297, 10] on link "Next »" at bounding box center [301, 9] width 20 height 10
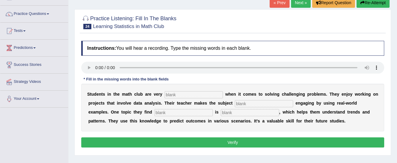
scroll to position [40, 0]
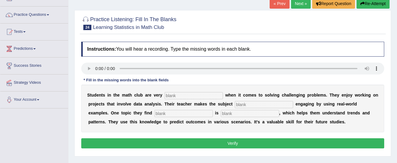
click at [394, 49] on html "Toggle navigation Home Practice Questions Speaking Practice Read Aloud Repeat S…" at bounding box center [198, 41] width 397 height 163
click at [297, 5] on link "Next »" at bounding box center [301, 4] width 20 height 10
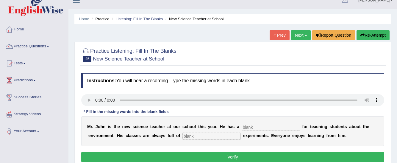
click at [305, 37] on link "Next »" at bounding box center [301, 35] width 20 height 10
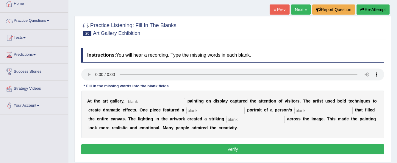
click at [397, 49] on html "Toggle navigation Home Practice Questions Speaking Practice Read Aloud Repeat S…" at bounding box center [198, 47] width 397 height 163
click at [295, 9] on link "Next »" at bounding box center [301, 9] width 20 height 10
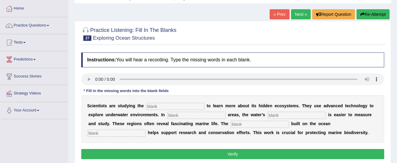
scroll to position [33, 0]
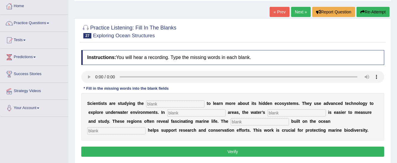
click at [397, 34] on html "Toggle navigation Home Practice Questions Speaking Practice Read Aloud Repeat S…" at bounding box center [198, 49] width 397 height 163
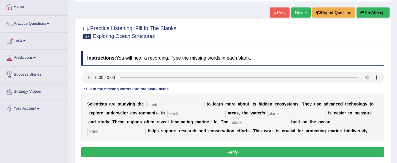
click at [166, 104] on input "text" at bounding box center [175, 104] width 58 height 7
type input "ocean"
click at [214, 115] on input "text" at bounding box center [196, 113] width 58 height 7
type input "shallow"
click at [302, 112] on input "text" at bounding box center [296, 113] width 58 height 7
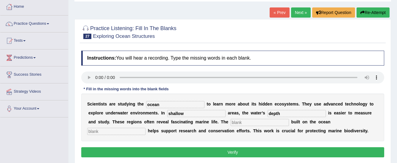
type input "depth"
click at [277, 120] on input "text" at bounding box center [260, 122] width 58 height 7
type input "infrastructure"
click at [132, 131] on input "text" at bounding box center [116, 131] width 58 height 7
click at [140, 131] on input "text" at bounding box center [116, 131] width 58 height 7
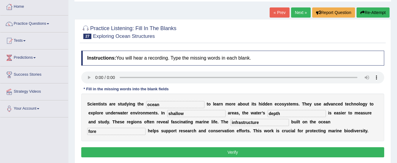
click at [146, 132] on div "S c i e n t i s t s a r e s t u d y i n g t h e ocean t o l e a r n m o r e a b…" at bounding box center [232, 117] width 303 height 48
click at [133, 132] on input "fore" at bounding box center [116, 131] width 58 height 7
type input "f"
click at [161, 152] on button "Verify" at bounding box center [232, 152] width 303 height 10
click at [137, 128] on input "text" at bounding box center [116, 131] width 58 height 7
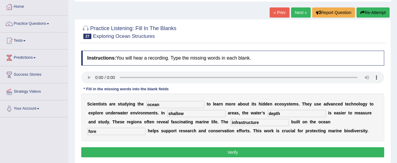
type input "fore"
click at [154, 150] on button "Verify" at bounding box center [232, 152] width 303 height 10
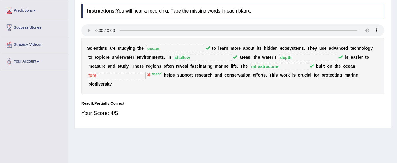
scroll to position [0, 0]
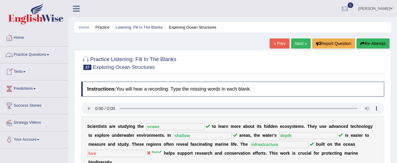
click at [49, 56] on link "Practice Questions" at bounding box center [34, 53] width 68 height 15
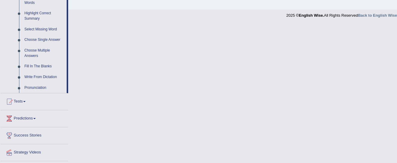
scroll to position [294, 0]
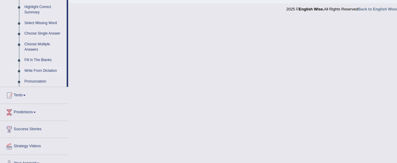
click at [49, 71] on link "Write From Dictation" at bounding box center [44, 70] width 45 height 11
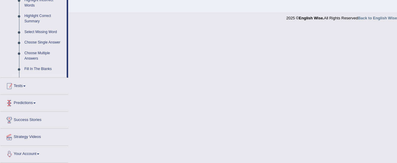
scroll to position [239, 0]
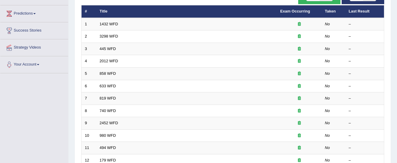
drag, startPoint x: 397, startPoint y: 39, endPoint x: 396, endPoint y: 67, distance: 28.6
click at [396, 67] on html "Toggle navigation Home Practice Questions Speaking Practice Read Aloud Repeat S…" at bounding box center [198, 6] width 397 height 163
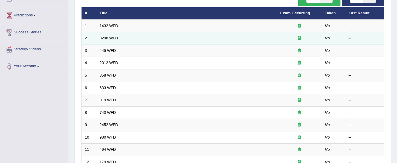
click at [114, 38] on link "3298 WFD" at bounding box center [109, 38] width 18 height 4
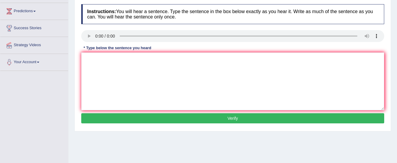
scroll to position [79, 0]
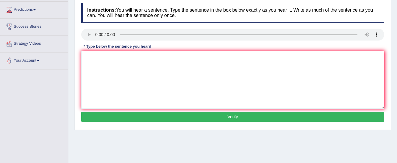
drag, startPoint x: 397, startPoint y: 39, endPoint x: 397, endPoint y: 77, distance: 38.4
click at [397, 77] on html "Toggle navigation Home Practice Questions Speaking Practice Read Aloud Repeat S…" at bounding box center [198, 2] width 397 height 163
click at [101, 69] on textarea at bounding box center [232, 80] width 303 height 58
click at [92, 56] on textarea at bounding box center [232, 80] width 303 height 58
click at [92, 63] on textarea at bounding box center [232, 80] width 303 height 58
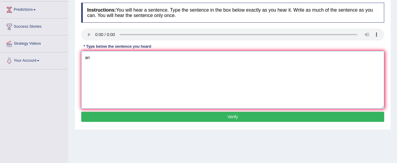
type textarea "a"
click at [125, 57] on textarea "Animal behaviour" at bounding box center [232, 80] width 303 height 58
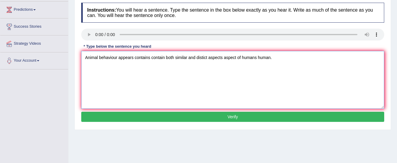
click at [133, 57] on textarea "Animal behaviour appears contains contain both similar and distict aspects aspe…" at bounding box center [232, 80] width 303 height 58
click at [151, 56] on textarea "Animal behaviour appears contains contain both similar and distict aspects aspe…" at bounding box center [232, 80] width 303 height 58
click at [207, 57] on textarea "Animal behaviour appears contains contain both similar and distict aspects aspe…" at bounding box center [232, 80] width 303 height 58
type textarea "Animal behaviour appears contains contain both similar and distinct aspects asp…"
click at [237, 118] on button "Verify" at bounding box center [232, 117] width 303 height 10
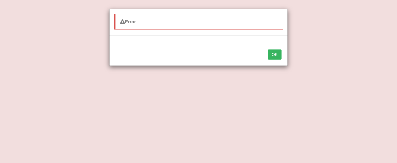
click at [273, 55] on button "OK" at bounding box center [275, 54] width 14 height 10
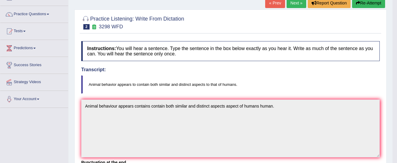
scroll to position [40, 0]
click at [271, 4] on link "« Prev" at bounding box center [275, 3] width 20 height 10
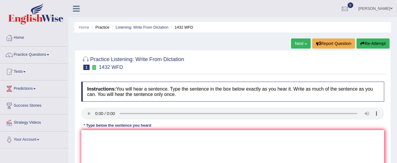
click at [302, 46] on link "Next »" at bounding box center [301, 43] width 20 height 10
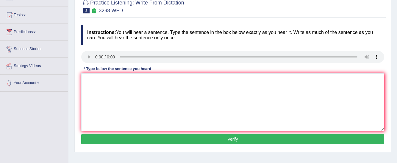
click at [395, 57] on html "Toggle navigation Home Practice Questions Speaking Practice Read Aloud Repeat S…" at bounding box center [198, 24] width 397 height 163
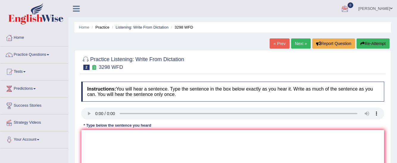
click at [90, 111] on div "Instructions: You will hear a sentence. Type the sentence in the box below exac…" at bounding box center [233, 142] width 306 height 127
click at [97, 134] on textarea at bounding box center [232, 159] width 303 height 58
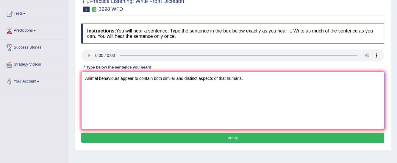
scroll to position [63, 0]
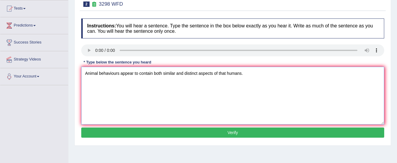
type textarea "Animal behaviours appear to contain both similar and distinct aspects of that h…"
click at [228, 133] on button "Verify" at bounding box center [232, 132] width 303 height 10
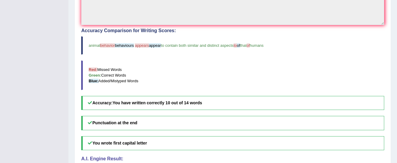
drag, startPoint x: 397, startPoint y: 68, endPoint x: 390, endPoint y: 112, distance: 44.3
click at [390, 112] on div "Practice Listening: Write From Dictation 2 3298 WFD Instructions: You will hear…" at bounding box center [232, 35] width 317 height 316
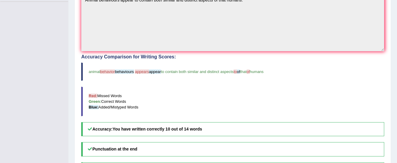
scroll to position [4, 0]
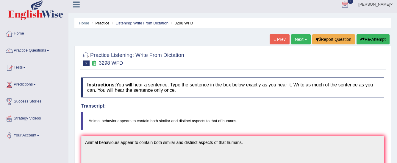
click at [304, 37] on link "Next »" at bounding box center [301, 39] width 20 height 10
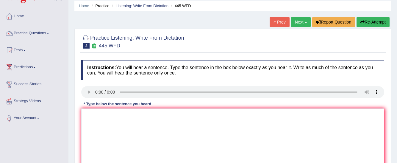
scroll to position [21, 0]
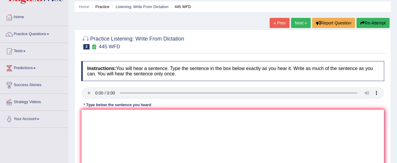
click at [95, 118] on textarea at bounding box center [232, 138] width 303 height 58
type textarea "t"
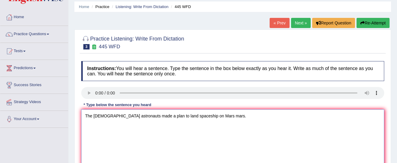
click at [171, 116] on textarea "The [DEMOGRAPHIC_DATA] astronauts made a plan to land spaceship on Mars mars." at bounding box center [232, 138] width 303 height 58
click at [161, 115] on textarea "The American astronauts made a plan to land spaceship on Mars mars." at bounding box center [232, 138] width 303 height 58
click at [157, 117] on textarea "The American astronauts made a plan land spaceship on Mars mars." at bounding box center [232, 138] width 303 height 58
click at [156, 116] on textarea "The American astronauts made a plan land spaceship on Mars mars." at bounding box center [232, 138] width 303 height 58
click at [155, 115] on textarea "The American astronauts made a plan land spaceship on Mars mars." at bounding box center [232, 138] width 303 height 58
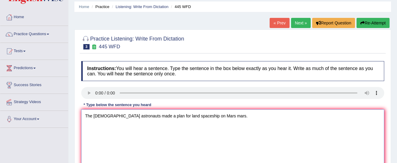
click at [171, 115] on textarea "The American astronauts made a plan for land spaceship on Mars mars." at bounding box center [232, 138] width 303 height 58
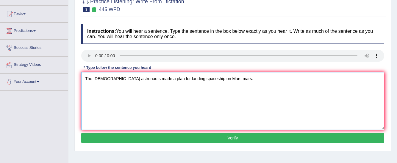
scroll to position [71, 0]
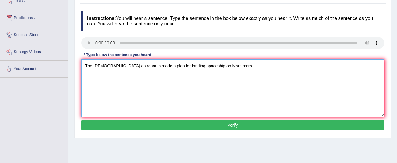
type textarea "The American astronauts made a plan for landing spaceship on Mars mars."
click at [217, 126] on button "Verify" at bounding box center [232, 125] width 303 height 10
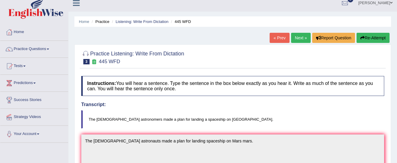
scroll to position [0, 0]
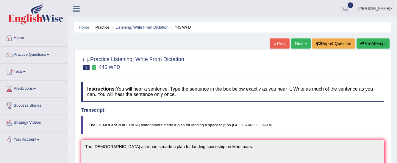
click at [304, 43] on link "Next »" at bounding box center [301, 43] width 20 height 10
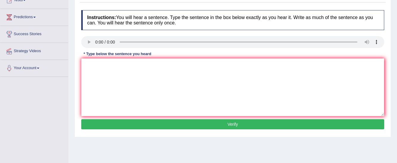
scroll to position [74, 0]
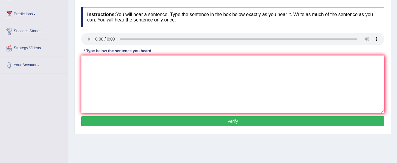
click at [397, 80] on html "Toggle navigation Home Practice Questions Speaking Practice Read Aloud Repeat S…" at bounding box center [198, 7] width 397 height 163
click at [356, 66] on textarea at bounding box center [232, 84] width 303 height 58
click at [92, 63] on textarea at bounding box center [232, 84] width 303 height 58
click at [135, 62] on textarea "There is a great deal of ba on this topic" at bounding box center [232, 84] width 303 height 58
click at [133, 62] on textarea "There is a great deal of ba on this topic" at bounding box center [232, 84] width 303 height 58
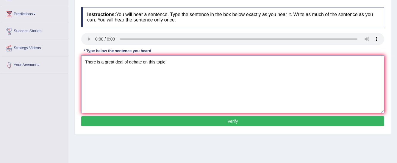
click at [168, 60] on textarea "There is a great deal of debate on this topic" at bounding box center [232, 84] width 303 height 58
type textarea "There is a great deal of debate on this topic."
click at [167, 120] on button "Verify" at bounding box center [232, 121] width 303 height 10
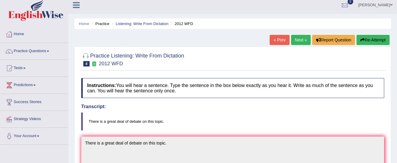
scroll to position [0, 0]
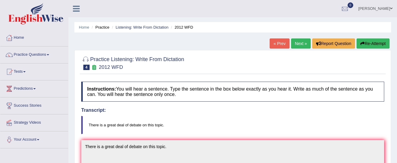
click at [300, 44] on link "Next »" at bounding box center [301, 43] width 20 height 10
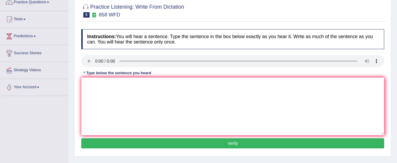
scroll to position [53, 0]
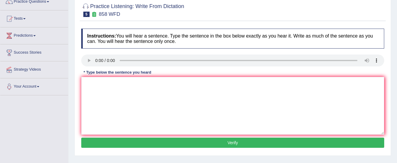
drag, startPoint x: 0, startPoint y: 0, endPoint x: 401, endPoint y: 71, distance: 407.2
click at [397, 71] on html "Toggle navigation Home Practice Questions Speaking Practice Read Aloud Repeat S…" at bounding box center [198, 28] width 397 height 163
click at [98, 82] on textarea at bounding box center [232, 106] width 303 height 58
click at [116, 85] on textarea "The year" at bounding box center [232, 106] width 303 height 58
click at [159, 85] on textarea "The year when the ship of was" at bounding box center [232, 106] width 303 height 58
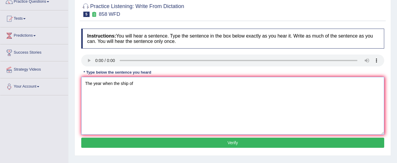
click at [158, 84] on textarea "The year when the ship of" at bounding box center [232, 106] width 303 height 58
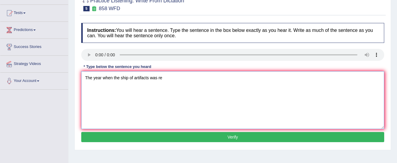
scroll to position [57, 0]
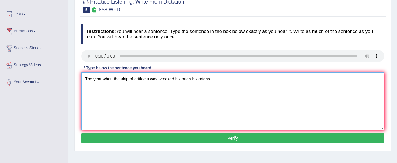
click at [174, 78] on textarea "The year when the ship of artifacts was wrecked historian historians." at bounding box center [232, 101] width 303 height 58
click at [186, 81] on textarea "The year when the ship of artifacts was wrecked intere historian historians." at bounding box center [232, 101] width 303 height 58
click at [239, 79] on textarea "The year when the ship of artifacts was wrecked interested historian historians." at bounding box center [232, 101] width 303 height 58
type textarea "The year when the ship of artifacts was wrecked interested historian historians."
click at [194, 136] on button "Verify" at bounding box center [232, 138] width 303 height 10
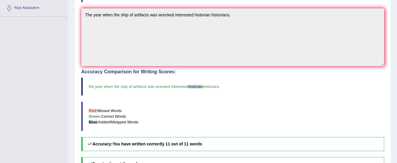
scroll to position [0, 0]
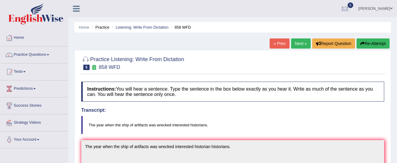
click at [300, 40] on link "Next »" at bounding box center [301, 43] width 20 height 10
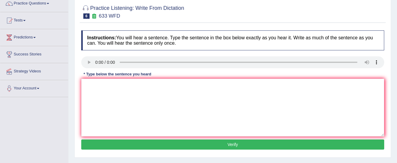
scroll to position [52, 0]
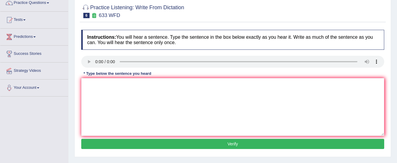
click at [397, 102] on html "Toggle navigation Home Practice Questions Speaking Practice Read Aloud Repeat S…" at bounding box center [198, 29] width 397 height 163
click at [37, 89] on link "Your Account" at bounding box center [34, 86] width 68 height 15
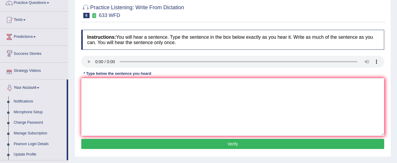
click at [39, 87] on span at bounding box center [38, 87] width 2 height 1
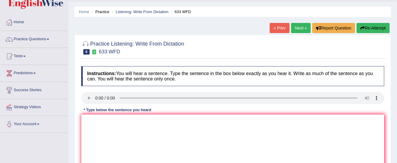
scroll to position [0, 0]
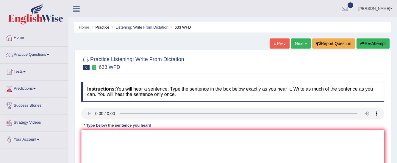
click at [10, 40] on div at bounding box center [9, 37] width 9 height 9
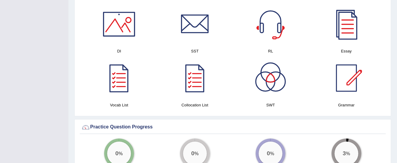
scroll to position [321, 0]
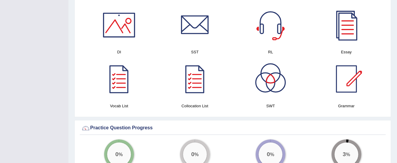
drag, startPoint x: 399, startPoint y: 28, endPoint x: 394, endPoint y: 86, distance: 58.2
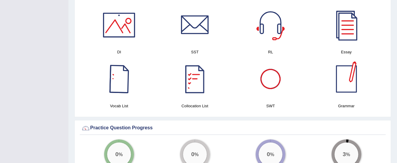
click at [127, 75] on div at bounding box center [119, 79] width 42 height 42
